Goal: Task Accomplishment & Management: Use online tool/utility

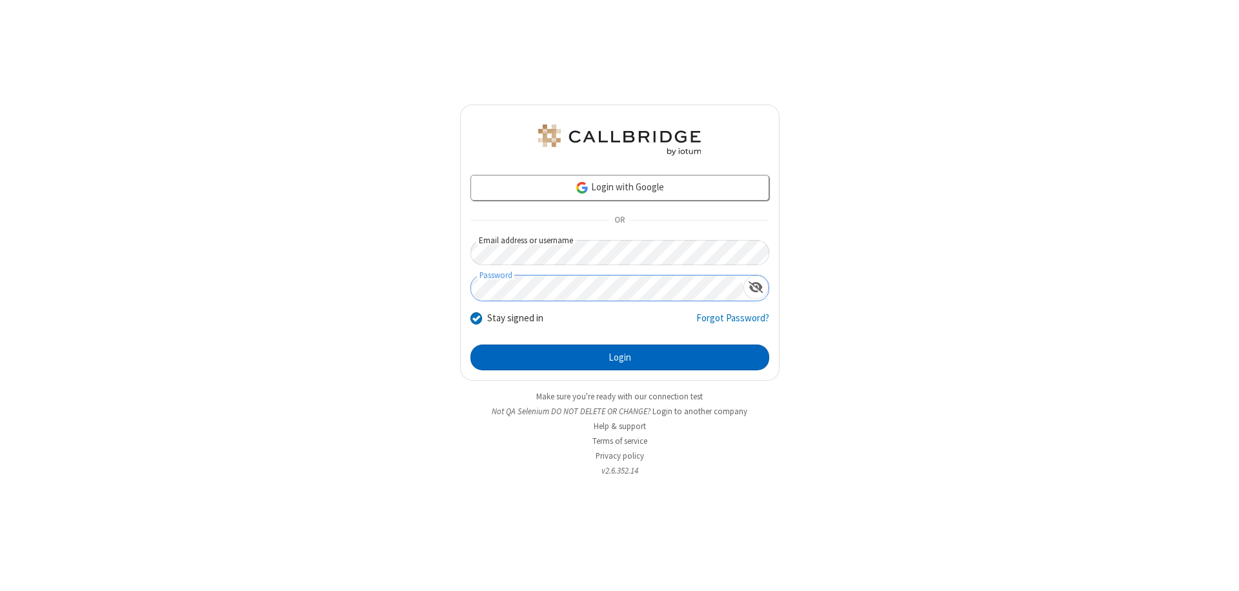
click at [619, 357] on button "Login" at bounding box center [619, 358] width 299 height 26
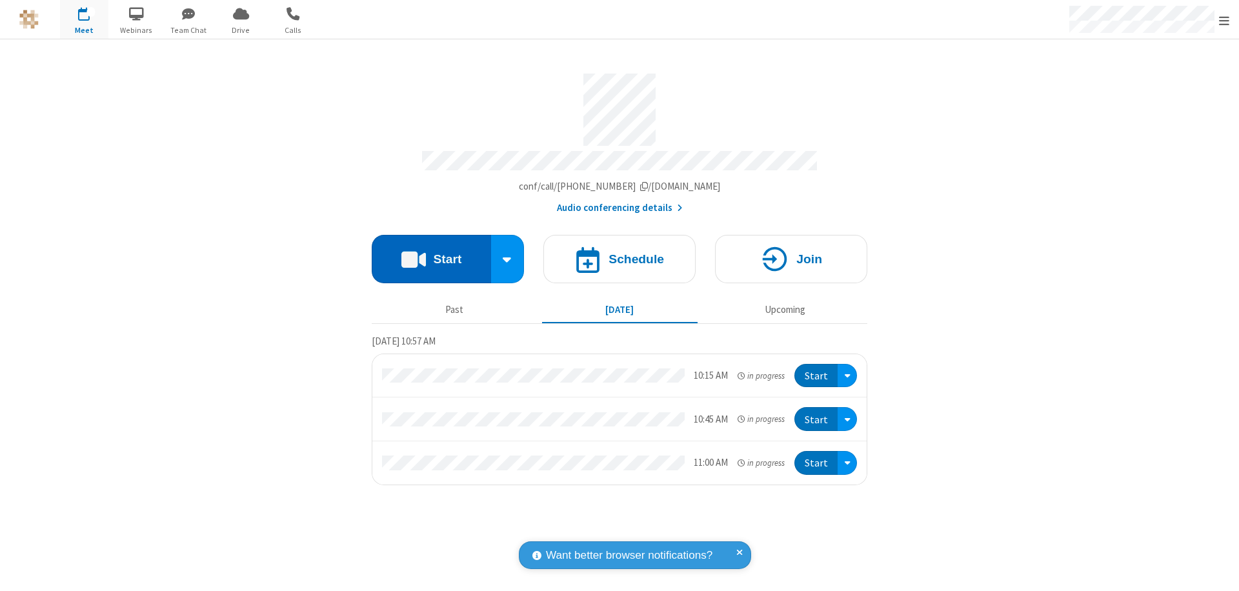
click at [431, 253] on button "Start" at bounding box center [431, 259] width 119 height 48
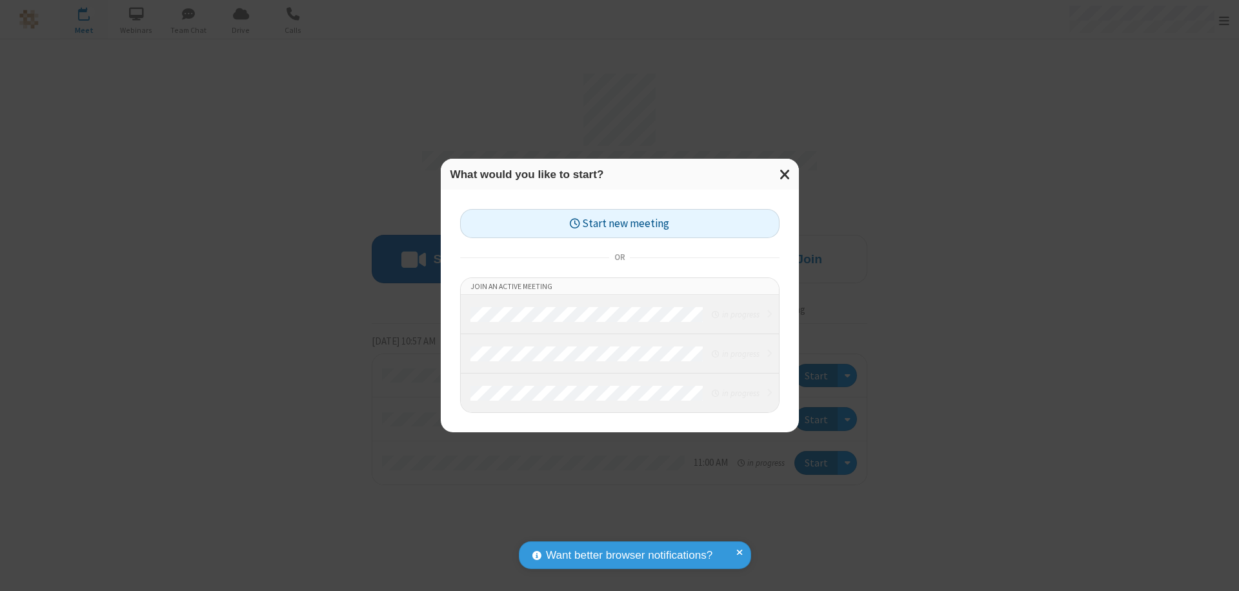
click at [619, 223] on button "Start new meeting" at bounding box center [619, 223] width 319 height 29
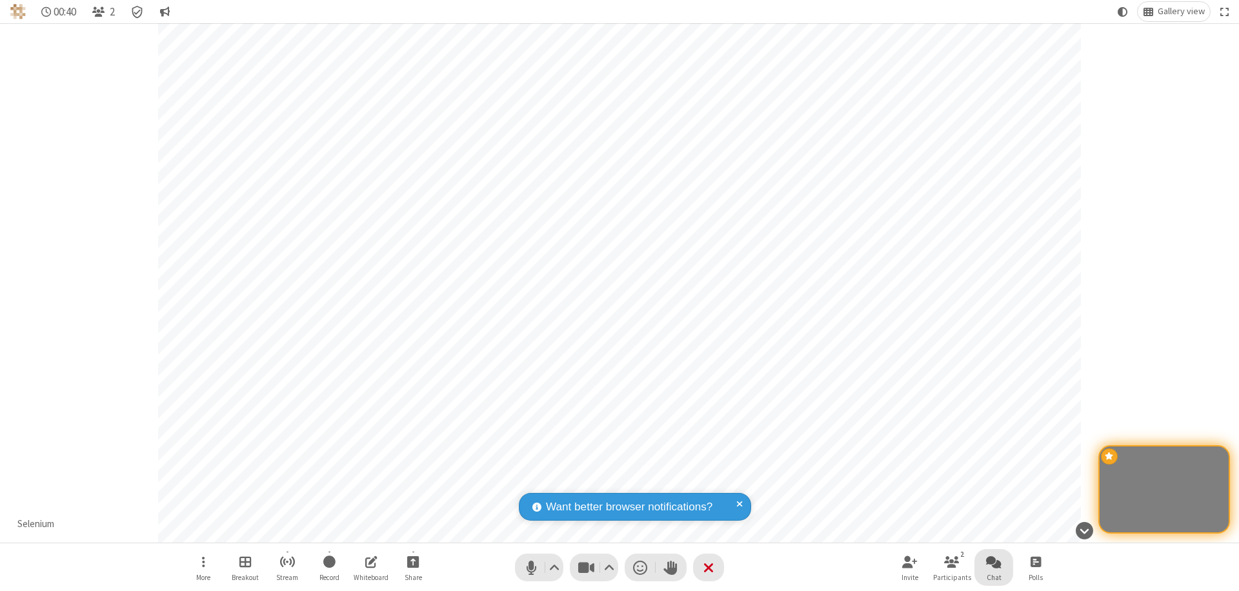
click at [994, 561] on span "Open chat" at bounding box center [993, 562] width 15 height 16
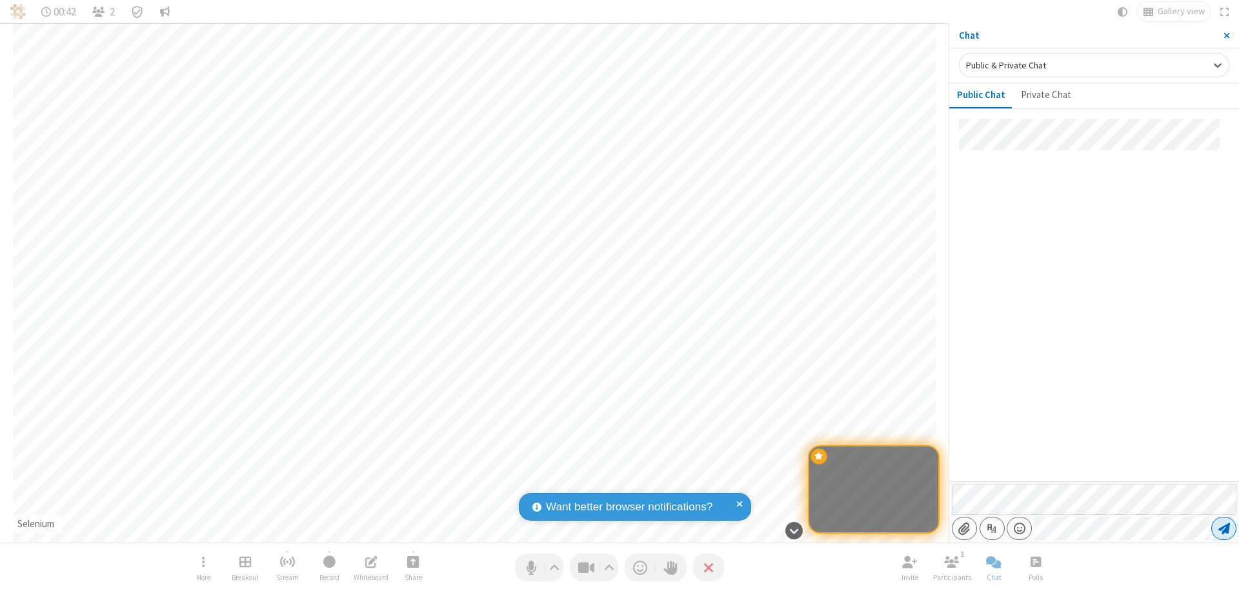
click at [1223, 528] on span "Send message" at bounding box center [1224, 528] width 12 height 13
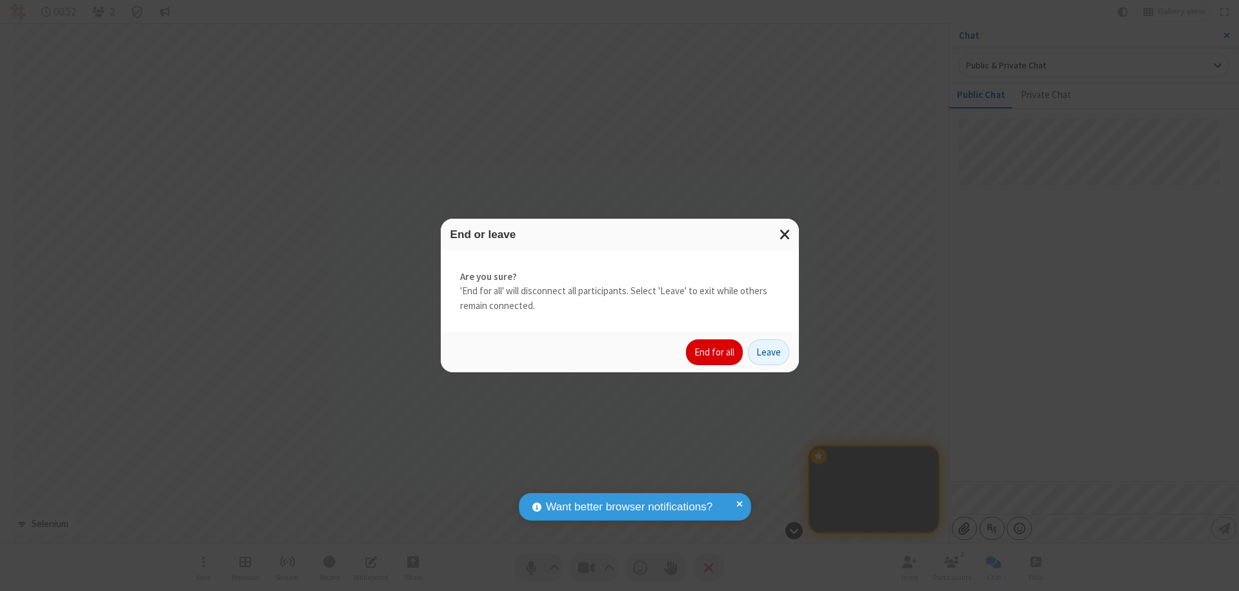
click at [715, 352] on button "End for all" at bounding box center [714, 352] width 57 height 26
